Goal: Answer question/provide support

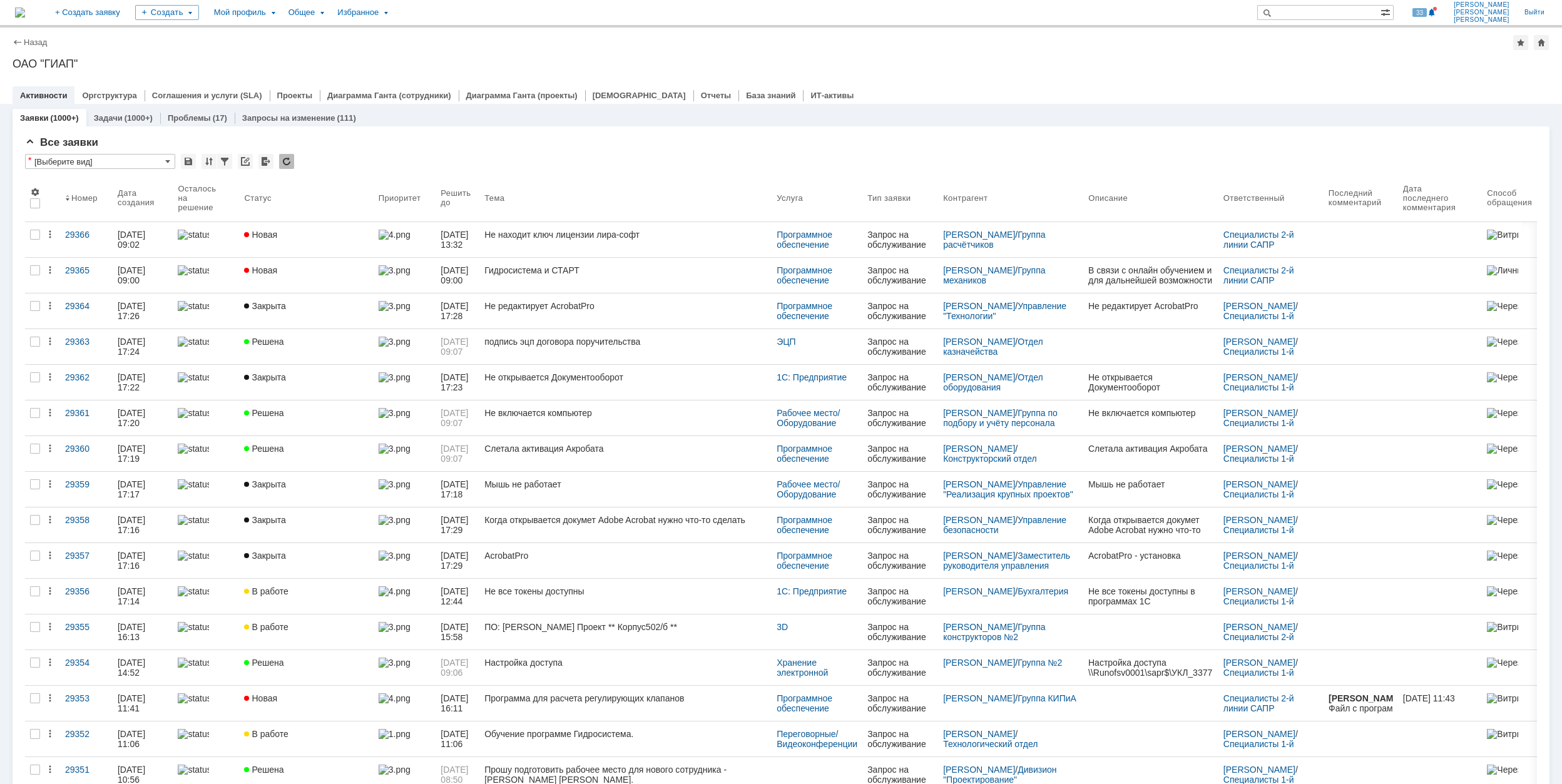
drag, startPoint x: 341, startPoint y: 269, endPoint x: 348, endPoint y: 273, distance: 8.1
click at [341, 271] on div "Новая" at bounding box center [306, 271] width 124 height 10
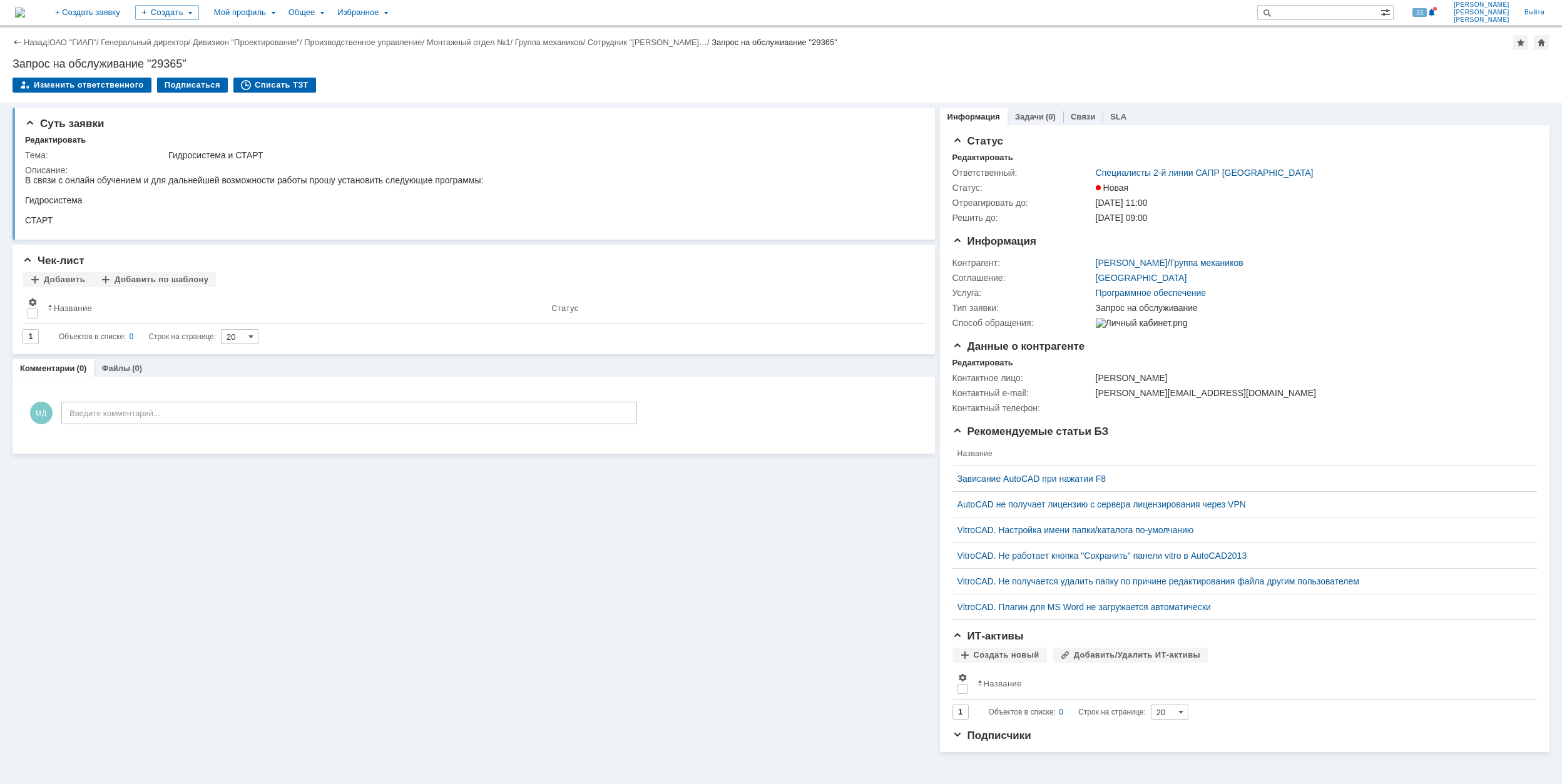
click at [463, 76] on div "Назад | ОАО "ГИАП" / Генеральный директор / Дивизион "Проектирование" / Произво…" at bounding box center [781, 65] width 1562 height 75
click at [85, 43] on link "ОАО "ГИАП"" at bounding box center [72, 42] width 47 height 9
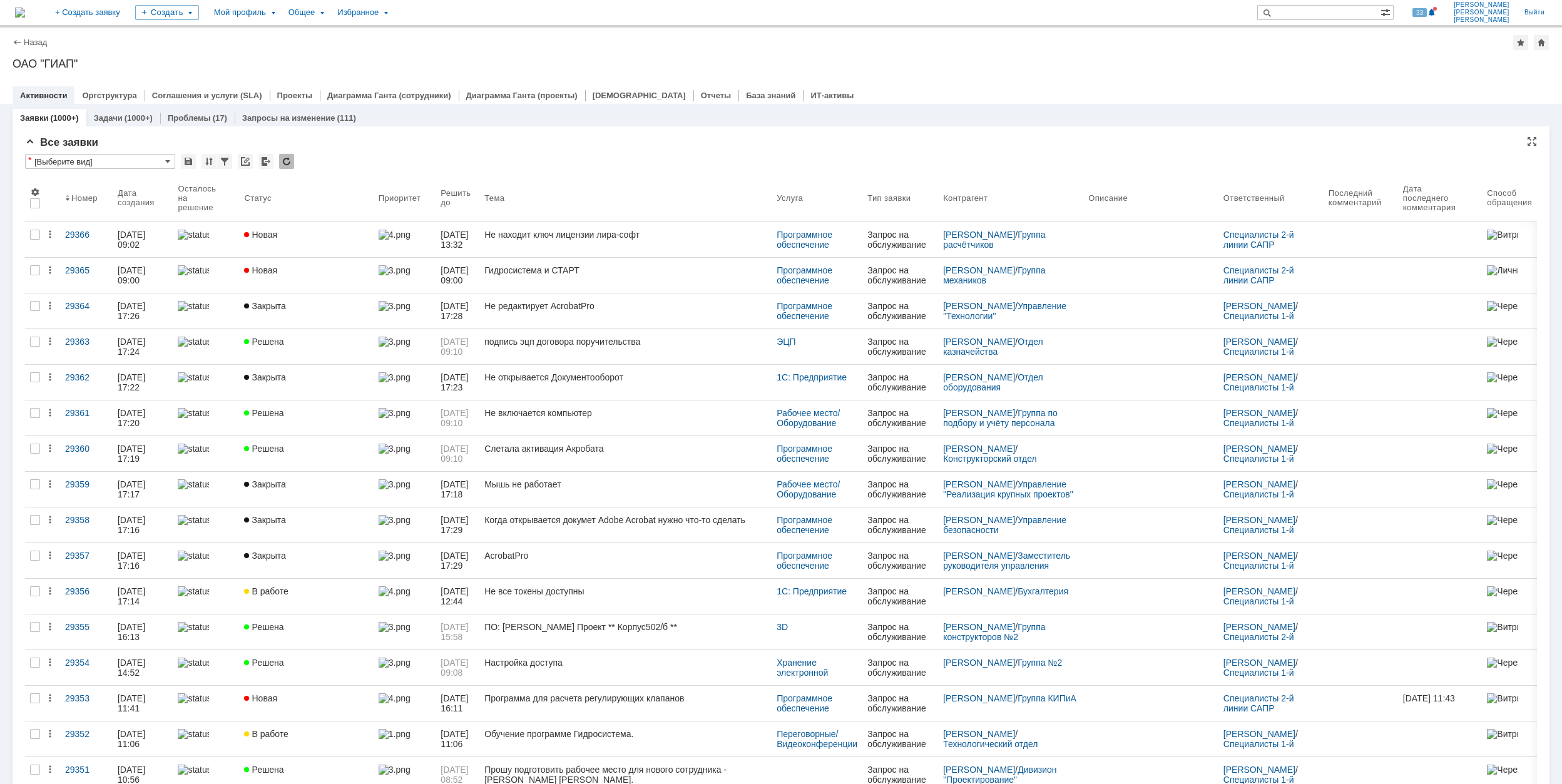
click at [464, 140] on div "Все заявки" at bounding box center [781, 142] width 1512 height 13
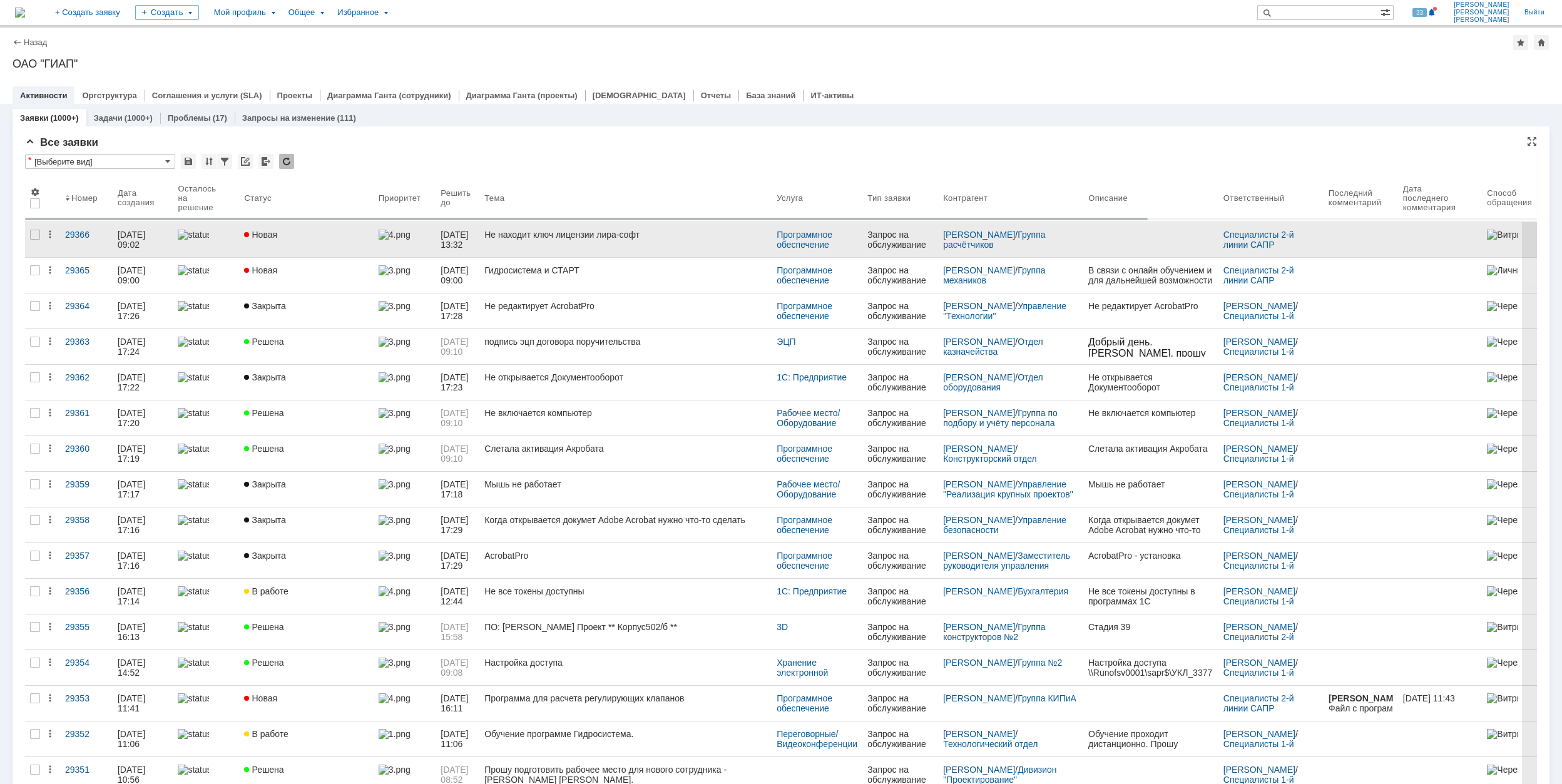
click at [714, 238] on div "Не находит ключ лицензии лира-софт" at bounding box center [625, 234] width 282 height 10
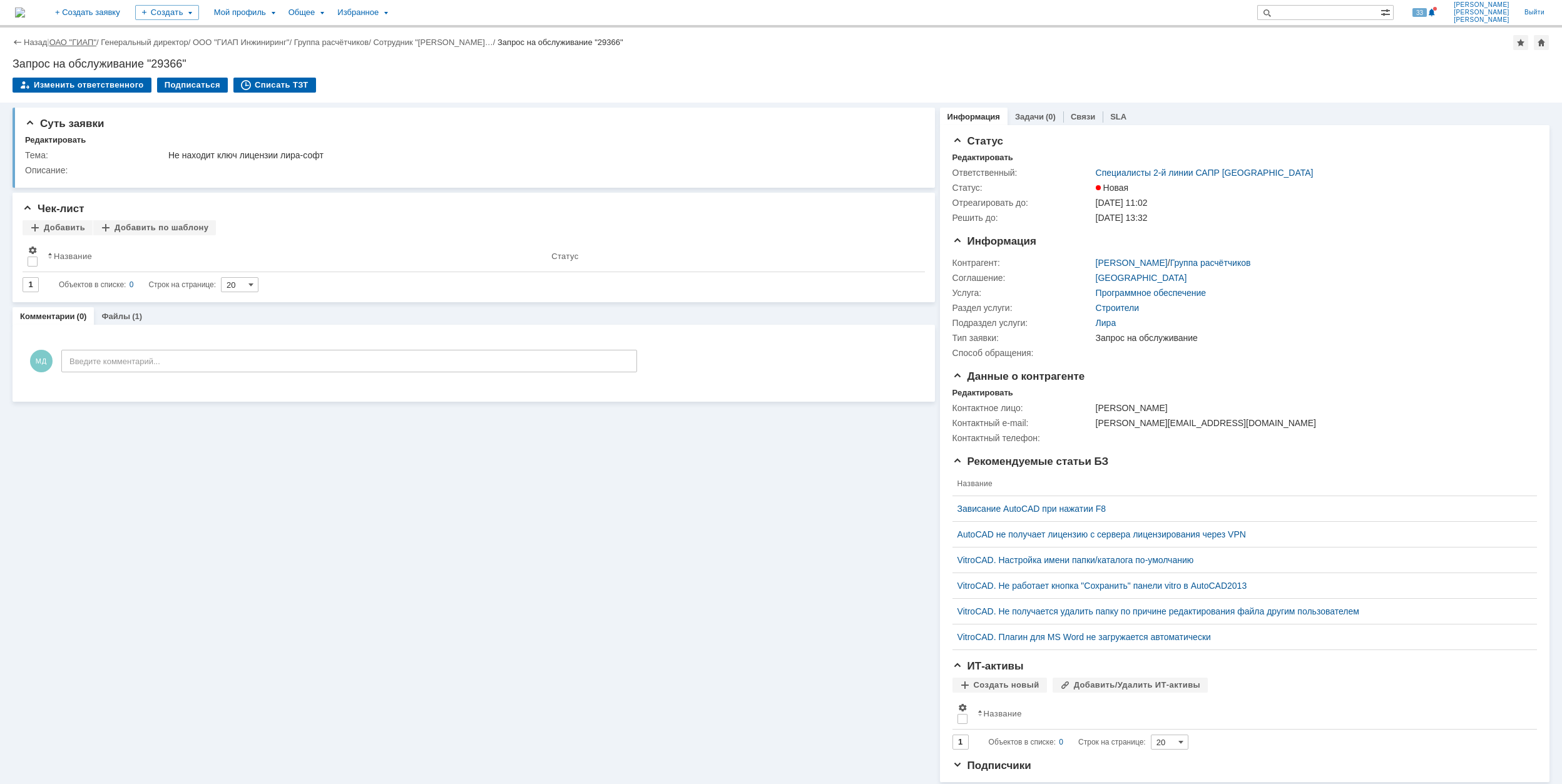
click at [84, 38] on link "ОАО "ГИАП"" at bounding box center [72, 42] width 47 height 9
